Goal: Transaction & Acquisition: Purchase product/service

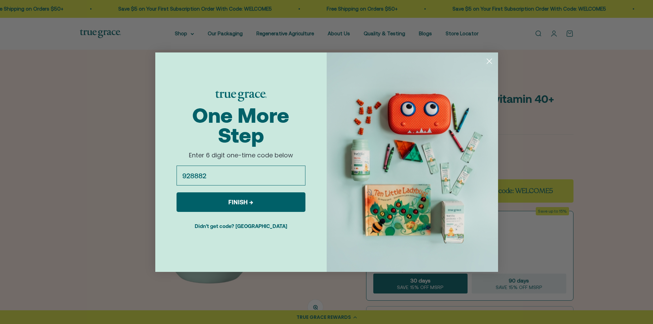
drag, startPoint x: 274, startPoint y: 205, endPoint x: 273, endPoint y: 201, distance: 3.7
click at [274, 204] on button "FINISH →" at bounding box center [241, 202] width 129 height 20
click at [266, 225] on button "Didn't get code? Resend" at bounding box center [241, 225] width 129 height 17
click at [223, 174] on input "928882" at bounding box center [241, 176] width 129 height 20
type input "9"
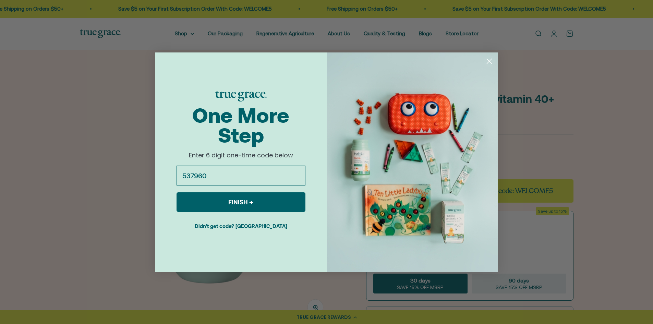
type input "537960"
click at [247, 199] on button "FINISH →" at bounding box center [241, 202] width 129 height 20
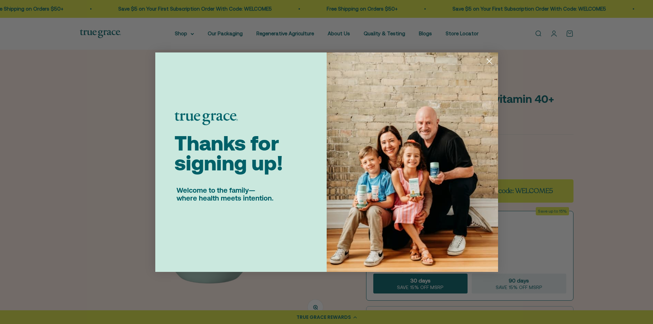
click at [494, 61] on circle "Close dialog" at bounding box center [489, 60] width 11 height 11
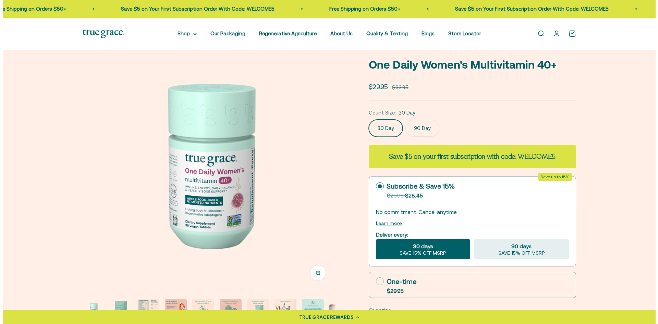
scroll to position [69, 0]
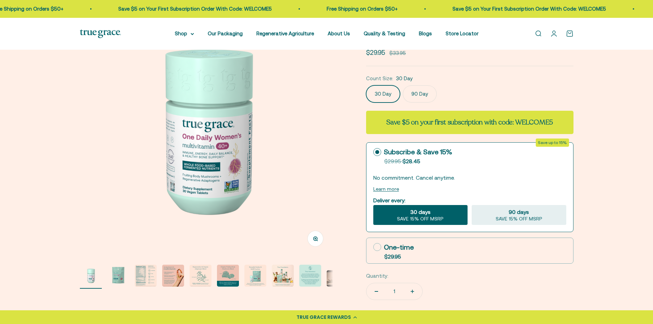
click at [379, 247] on icon at bounding box center [377, 247] width 8 height 8
click at [373, 247] on input "One-time $29.95" at bounding box center [373, 247] width 0 height 0
radio input "true"
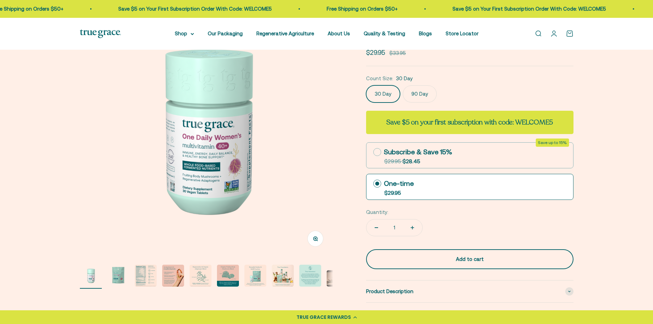
click at [482, 258] on div "Add to cart" at bounding box center [470, 259] width 180 height 8
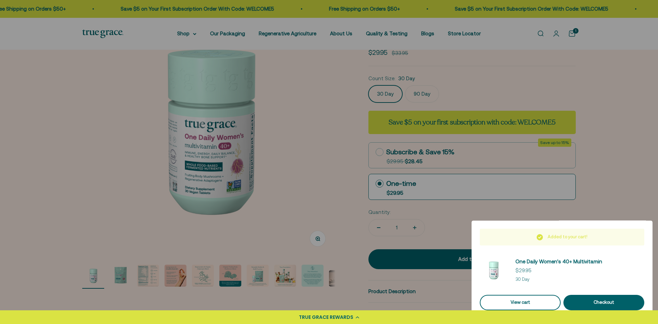
click at [539, 304] on link "View cart" at bounding box center [520, 302] width 81 height 15
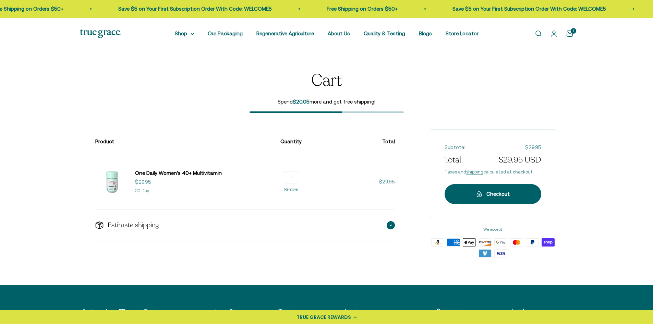
click at [391, 224] on span at bounding box center [391, 225] width 8 height 8
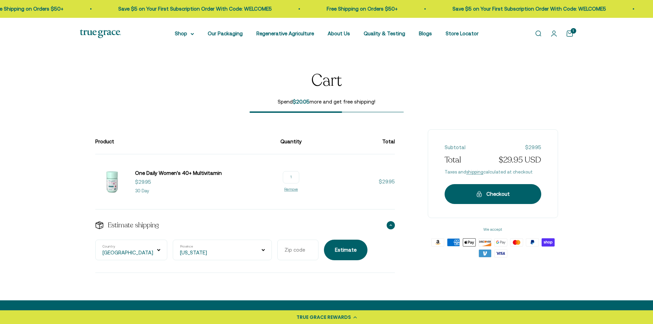
click at [226, 252] on select "[US_STATE] [US_STATE] [US_STATE] [US_STATE] [US_STATE] Armed Forces Americas Ar…" at bounding box center [222, 250] width 99 height 21
select select "[US_STATE]"
click at [173, 240] on select "[US_STATE] [US_STATE] [US_STATE] [US_STATE] [US_STATE] Armed Forces Americas Ar…" at bounding box center [222, 250] width 99 height 21
click at [277, 250] on input "Zip code" at bounding box center [297, 250] width 41 height 21
type input "92656"
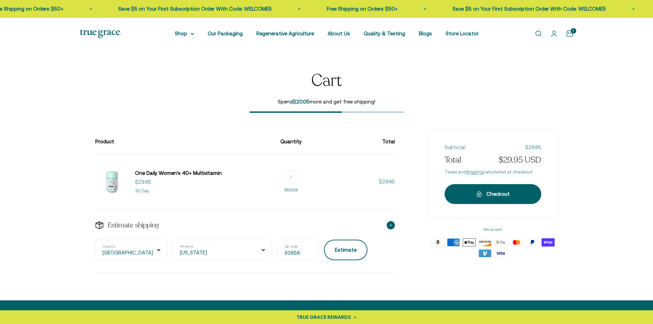
click at [335, 252] on div "Estimate" at bounding box center [346, 250] width 22 height 8
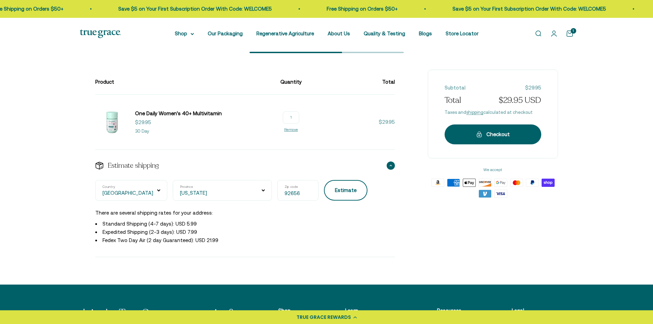
scroll to position [69, 0]
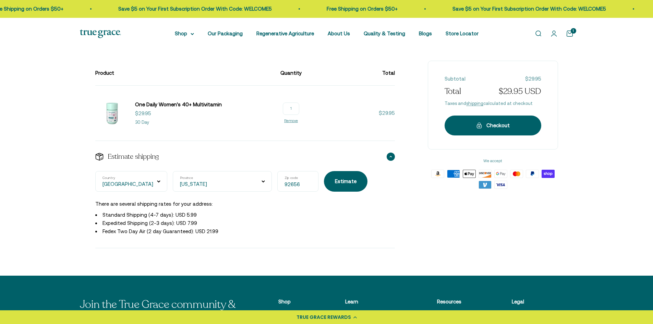
click at [387, 241] on details "Estimate shipping [GEOGRAPHIC_DATA] Country [US_STATE] [US_STATE] [US_STATE] [U…" at bounding box center [245, 195] width 300 height 108
